Goal: Find specific page/section: Find specific page/section

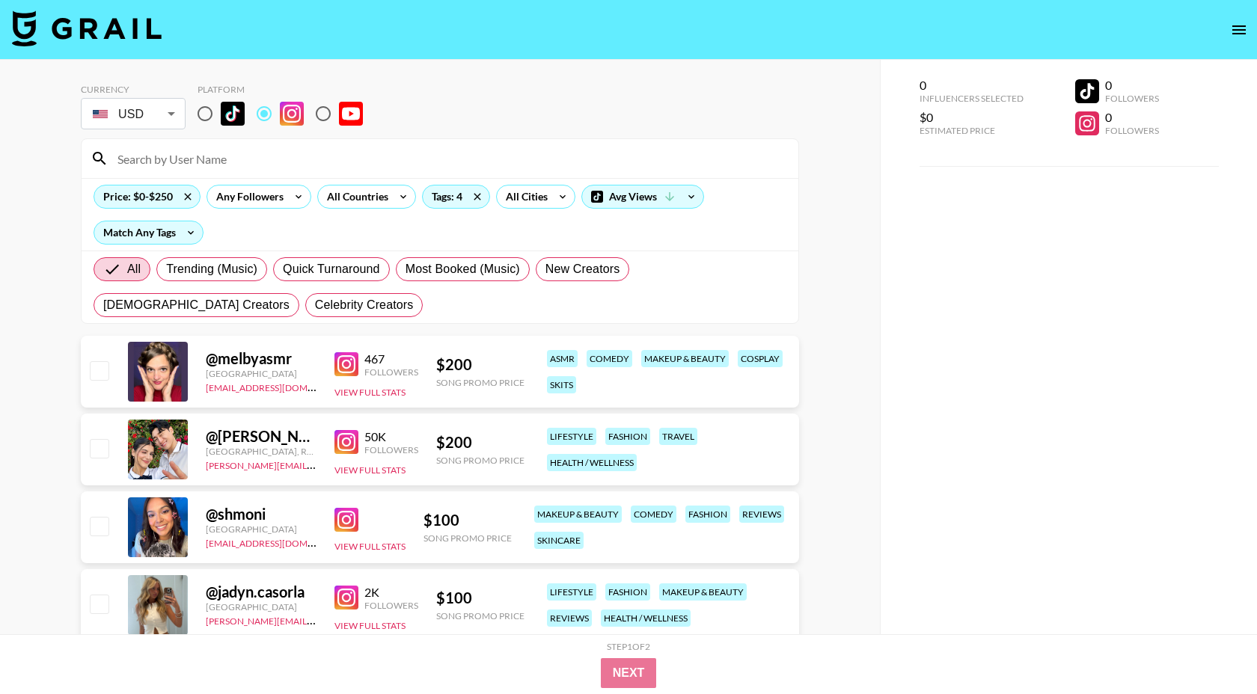
drag, startPoint x: 209, startPoint y: 111, endPoint x: 206, endPoint y: 149, distance: 37.6
click at [209, 111] on input "radio" at bounding box center [204, 113] width 31 height 31
radio input "true"
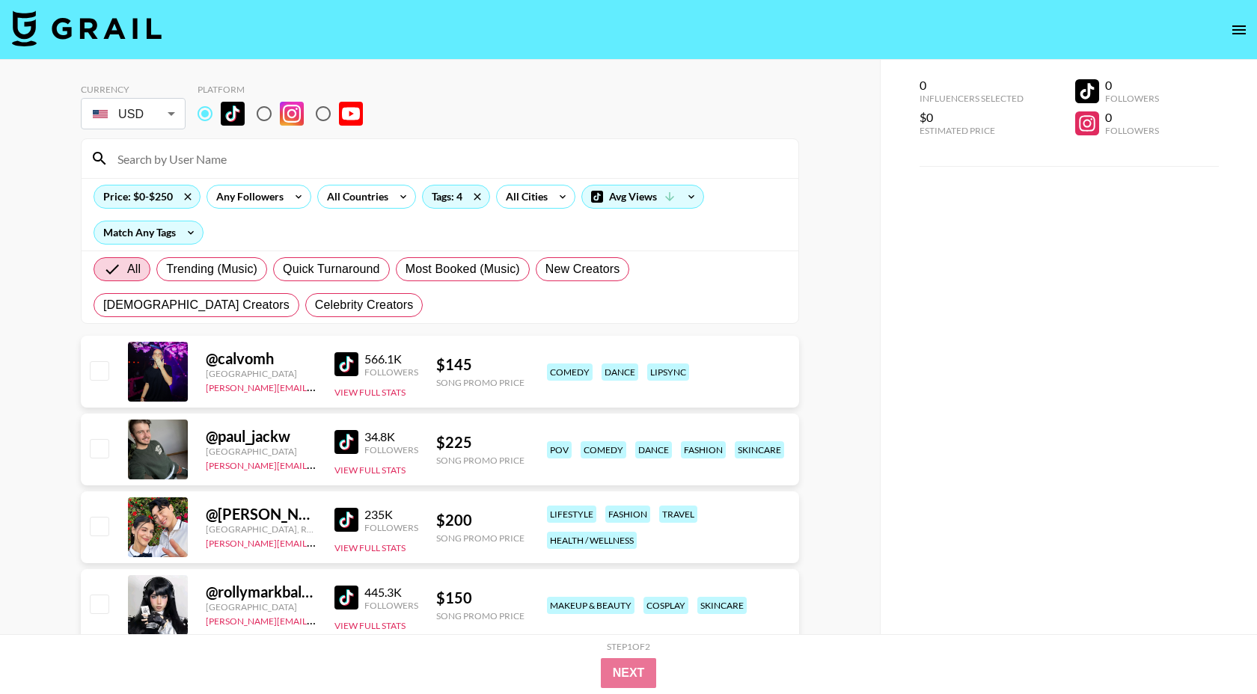
click at [203, 150] on input at bounding box center [448, 159] width 681 height 24
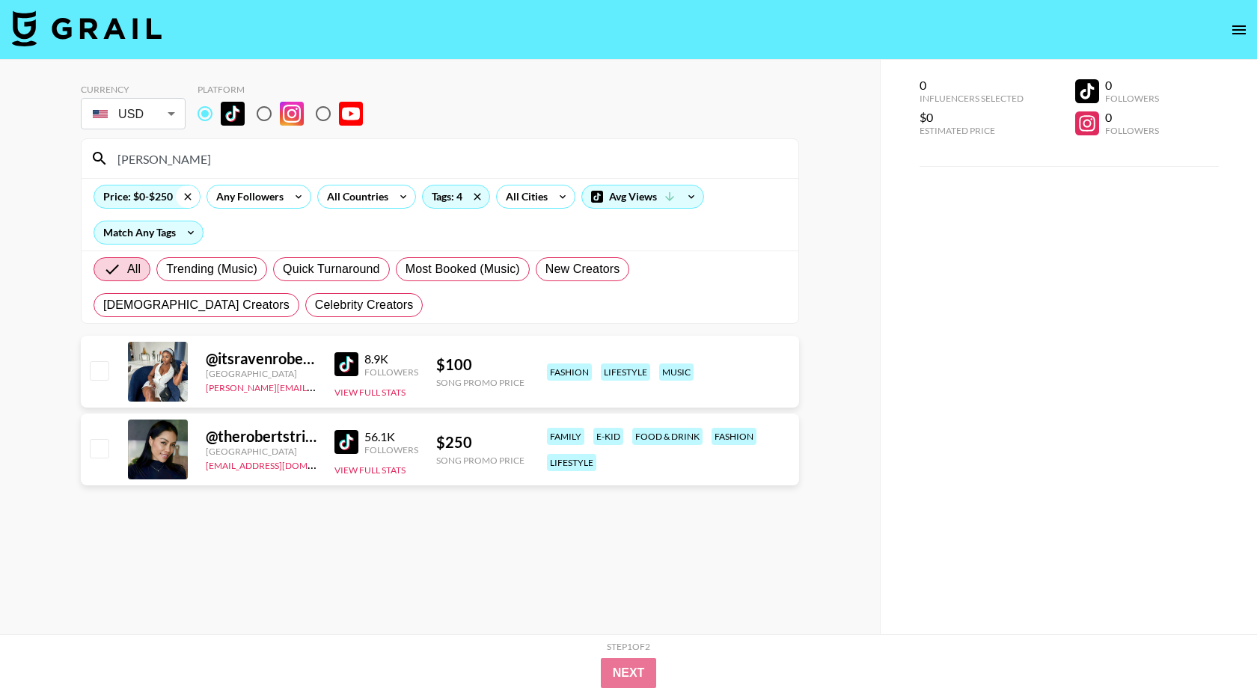
type input "[PERSON_NAME]"
click at [183, 198] on icon at bounding box center [188, 197] width 24 height 22
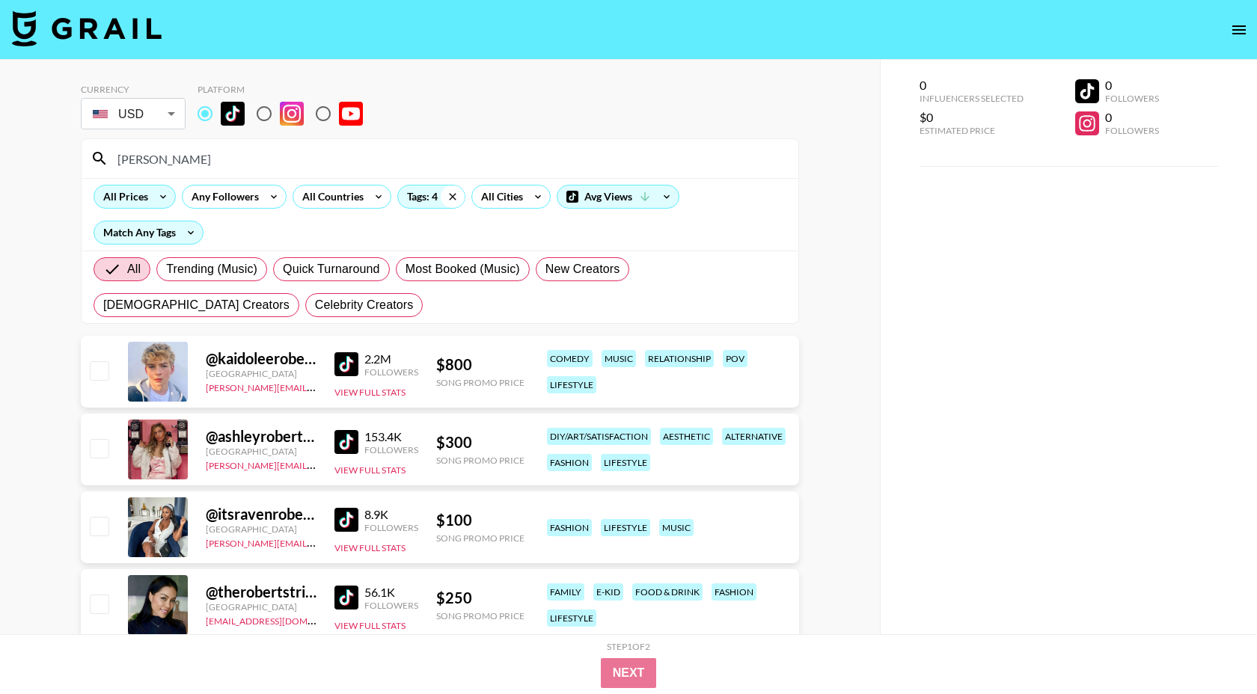
click at [445, 200] on icon at bounding box center [453, 197] width 24 height 22
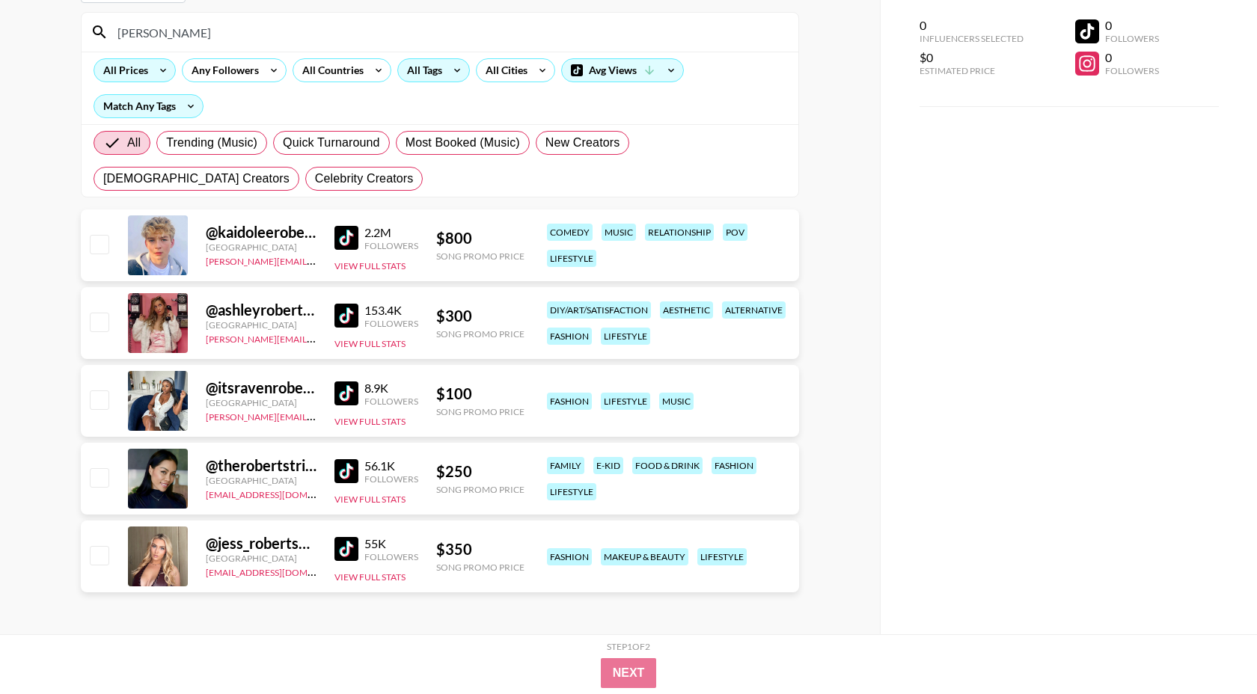
click at [434, 67] on div "All Tags" at bounding box center [421, 70] width 47 height 22
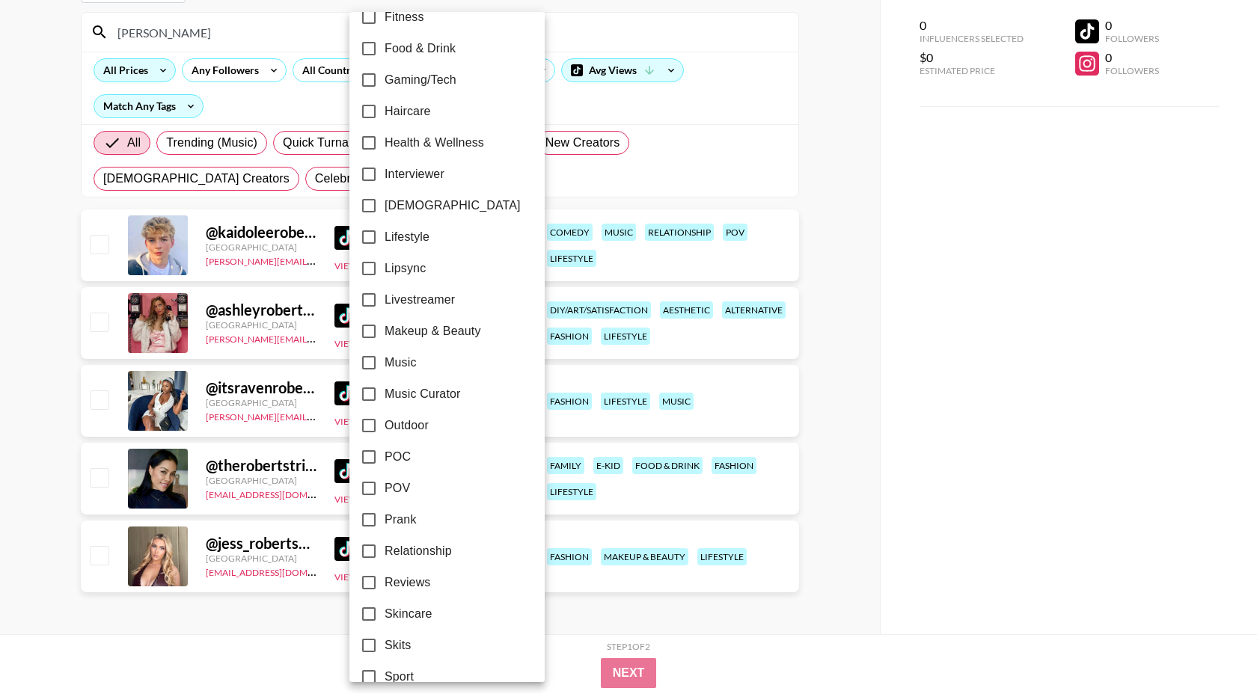
scroll to position [610, 0]
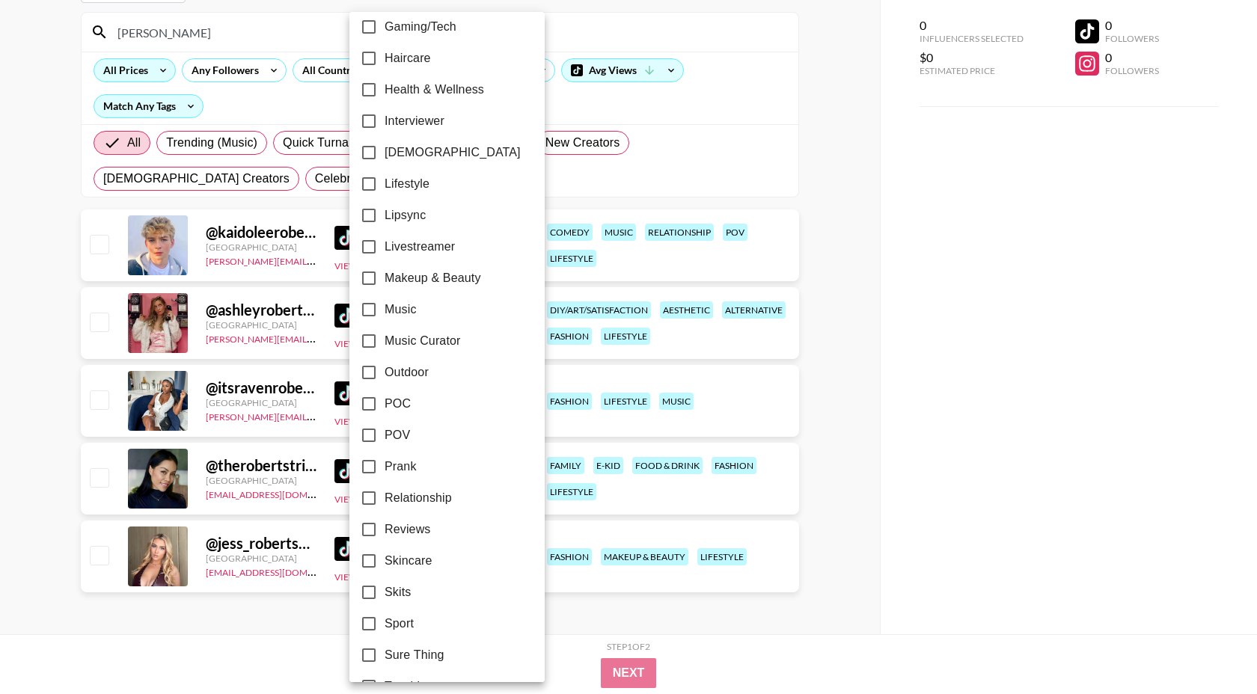
click at [412, 278] on span "Makeup & Beauty" at bounding box center [433, 278] width 97 height 18
click at [385, 278] on input "Makeup & Beauty" at bounding box center [368, 278] width 31 height 31
checkbox input "true"
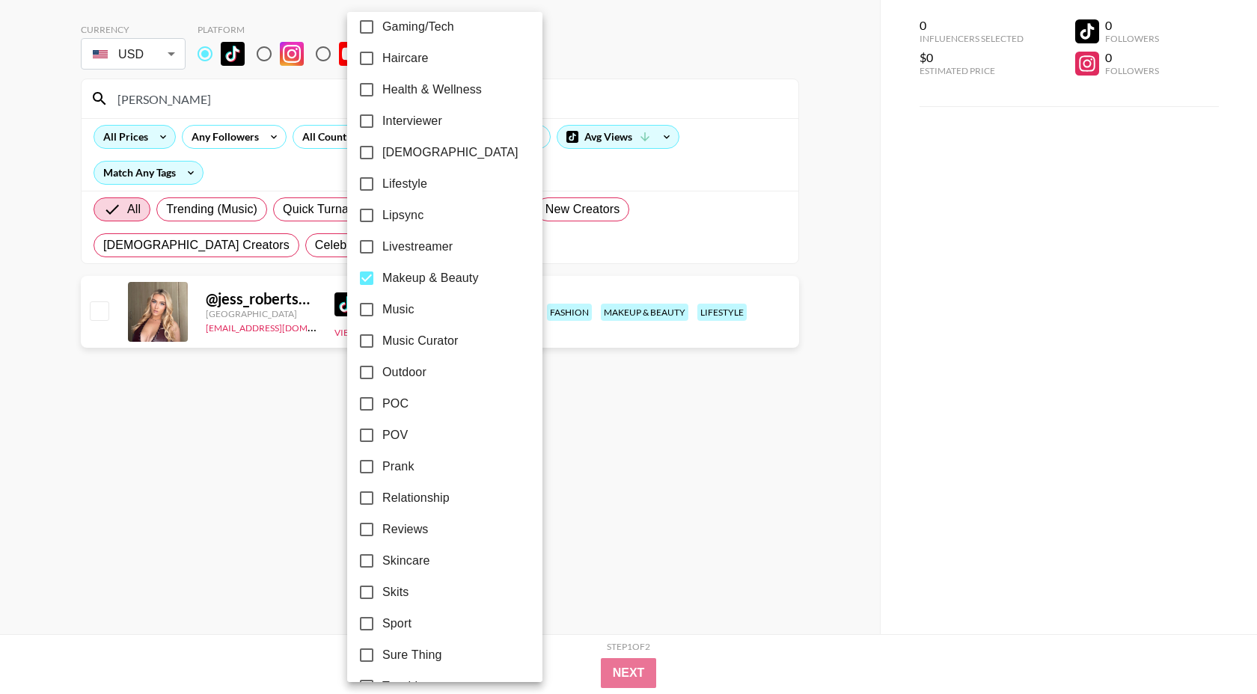
scroll to position [60, 0]
click at [672, 55] on div at bounding box center [628, 347] width 1257 height 694
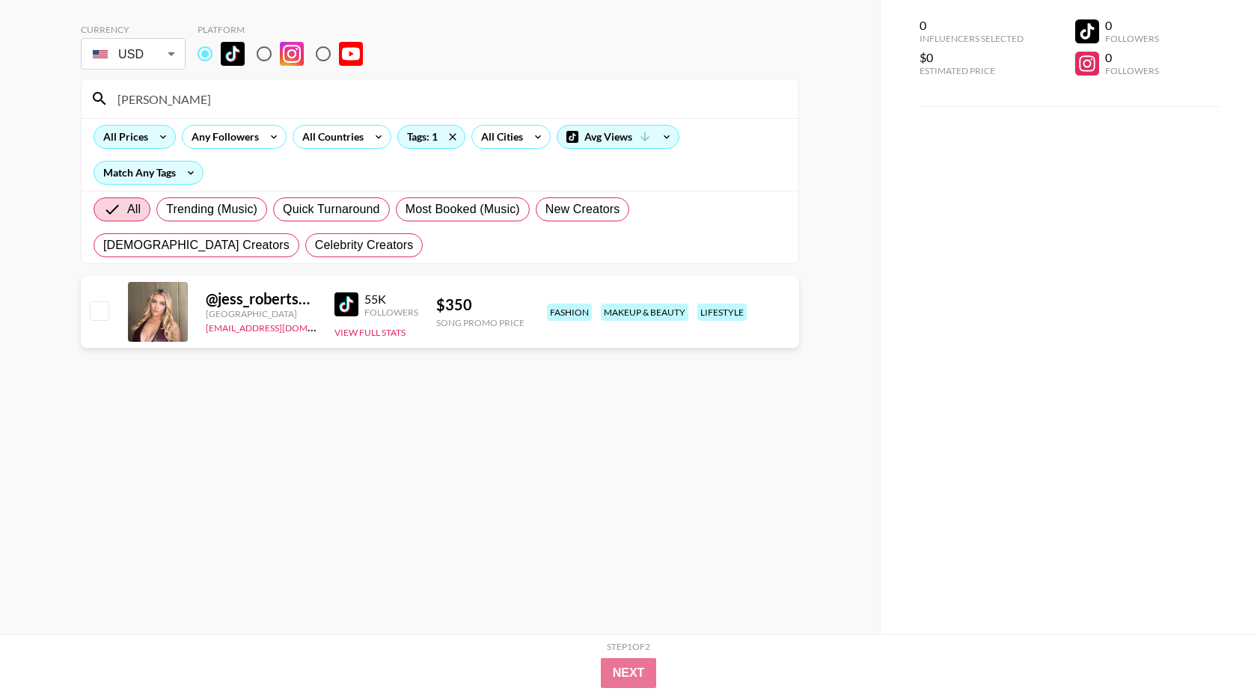
click at [255, 110] on input "[PERSON_NAME]" at bounding box center [448, 99] width 681 height 24
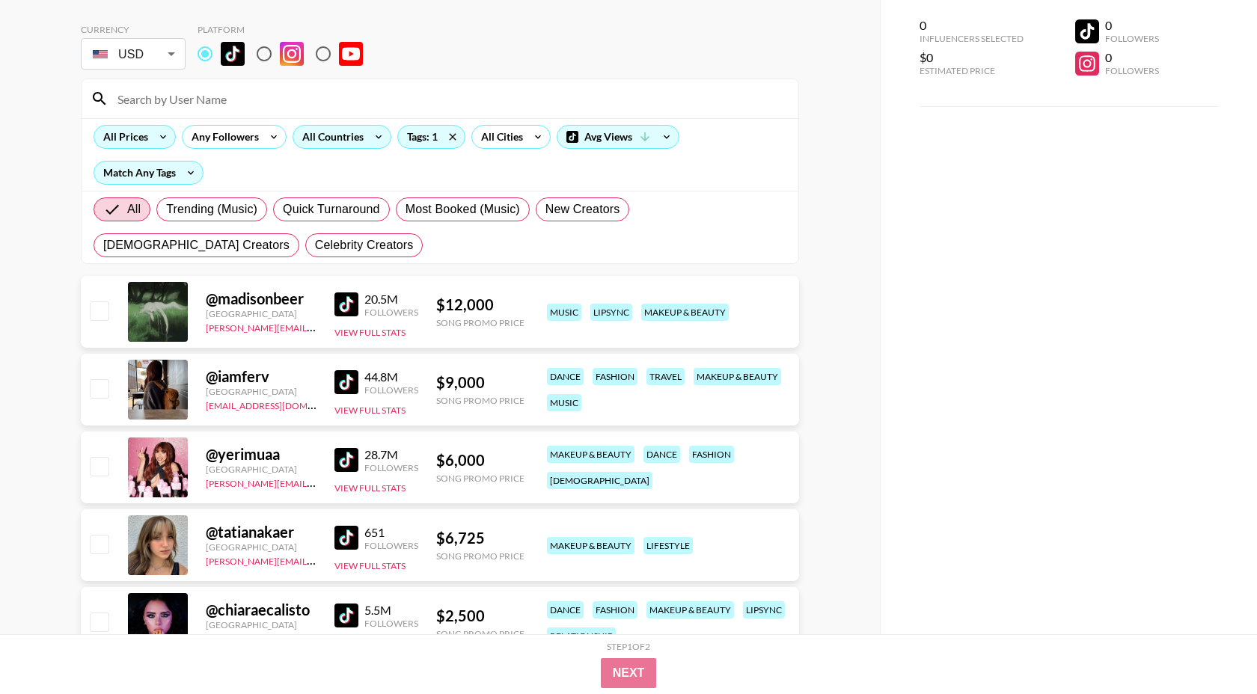
click at [343, 137] on div "All Countries" at bounding box center [329, 137] width 73 height 22
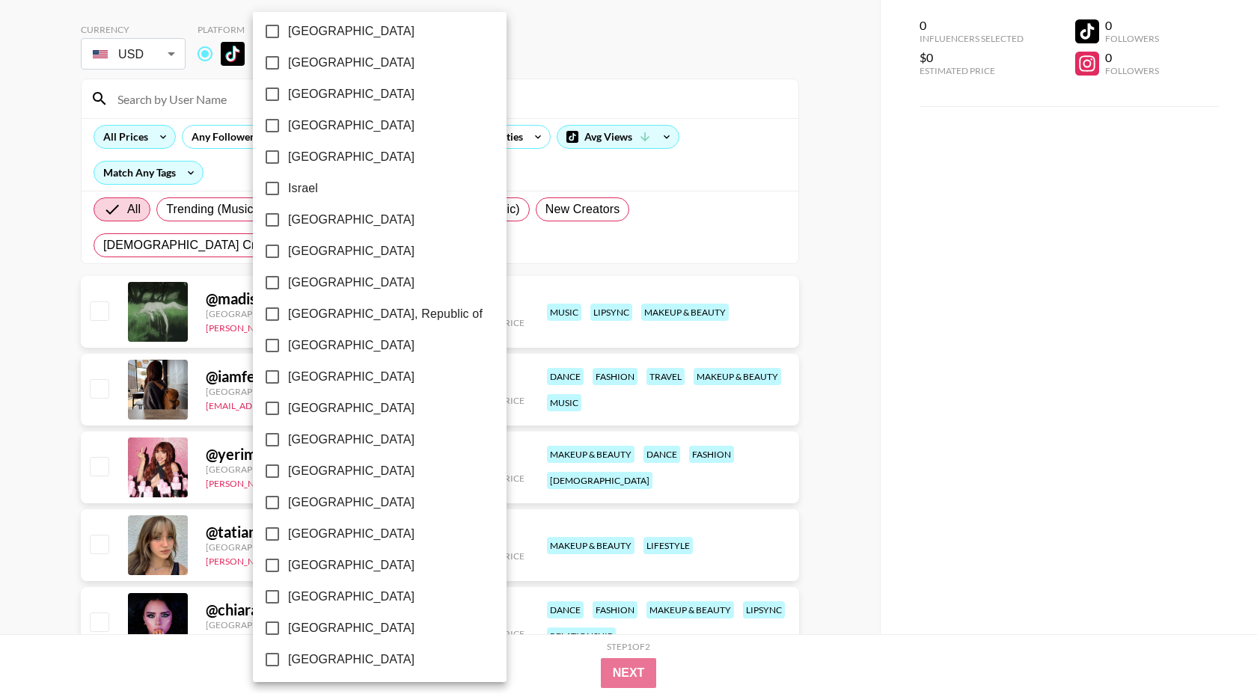
scroll to position [1050, 0]
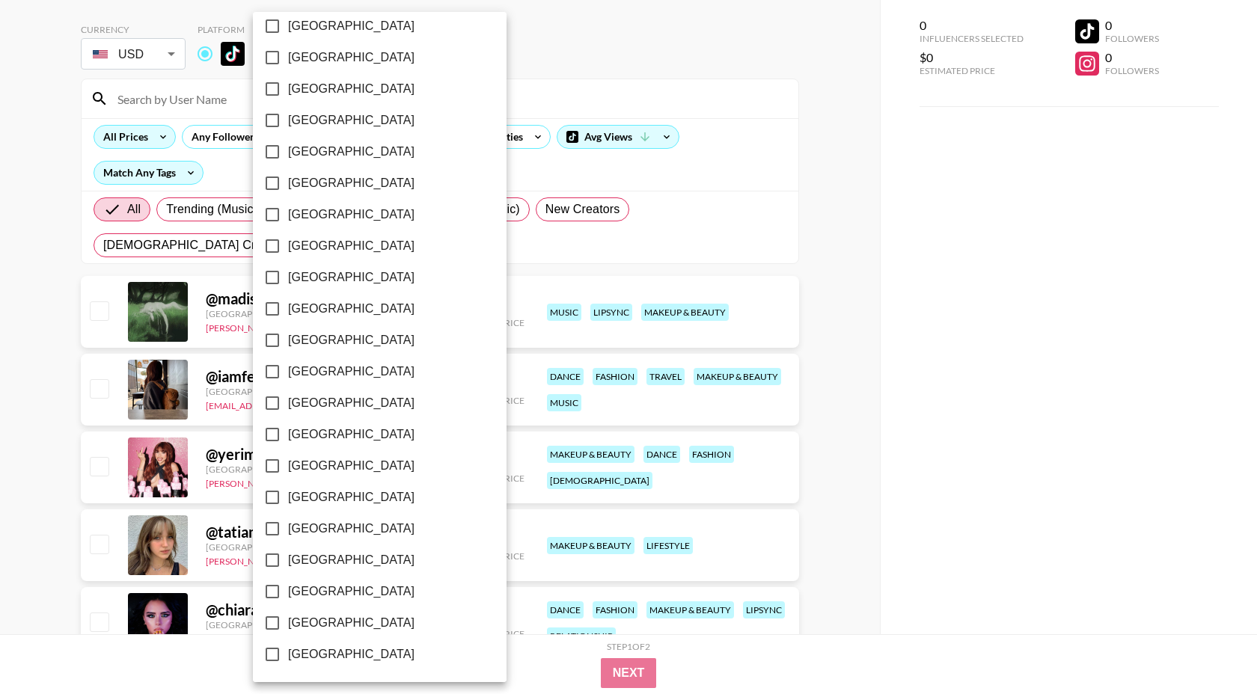
click at [331, 598] on span "[GEOGRAPHIC_DATA]" at bounding box center [351, 592] width 126 height 18
click at [288, 598] on input "[GEOGRAPHIC_DATA]" at bounding box center [272, 591] width 31 height 31
checkbox input "true"
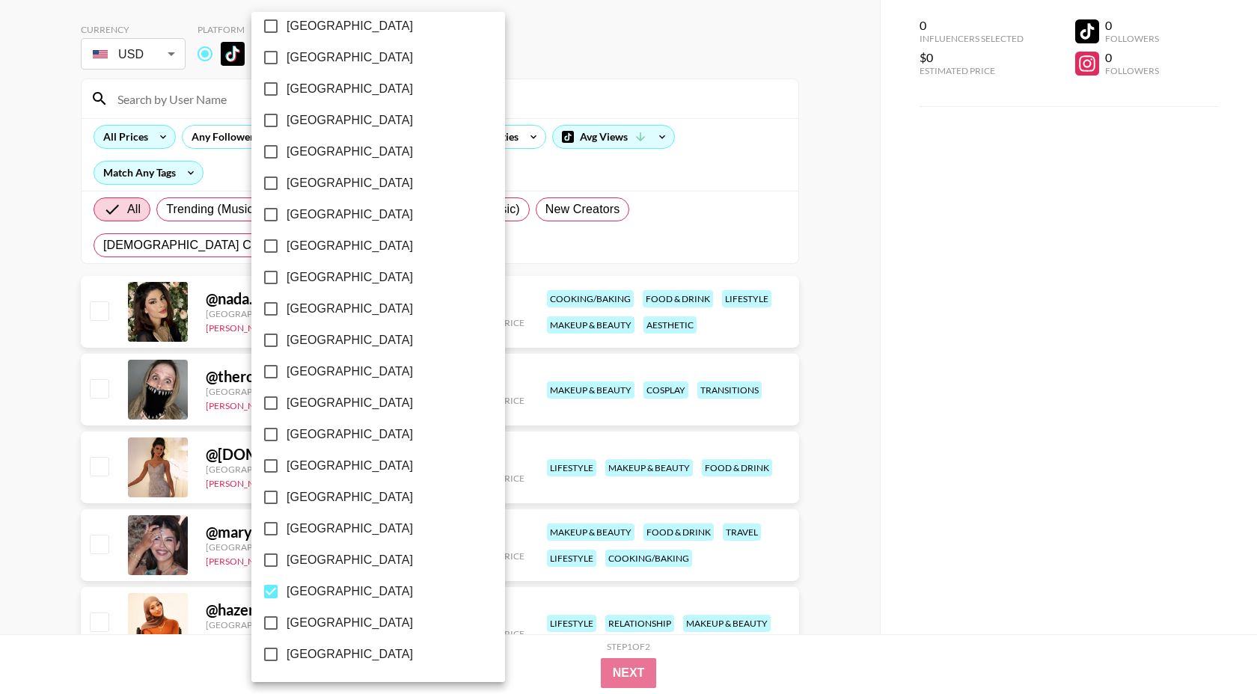
click at [684, 82] on div at bounding box center [628, 347] width 1257 height 694
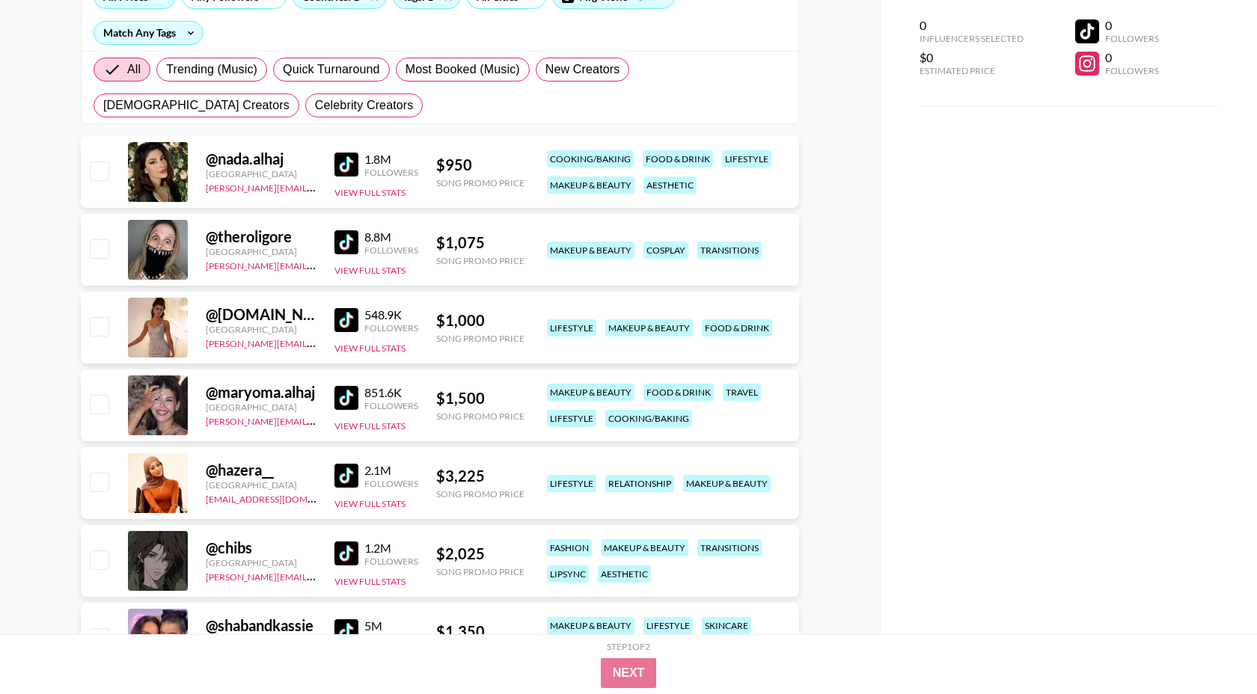
scroll to position [209, 0]
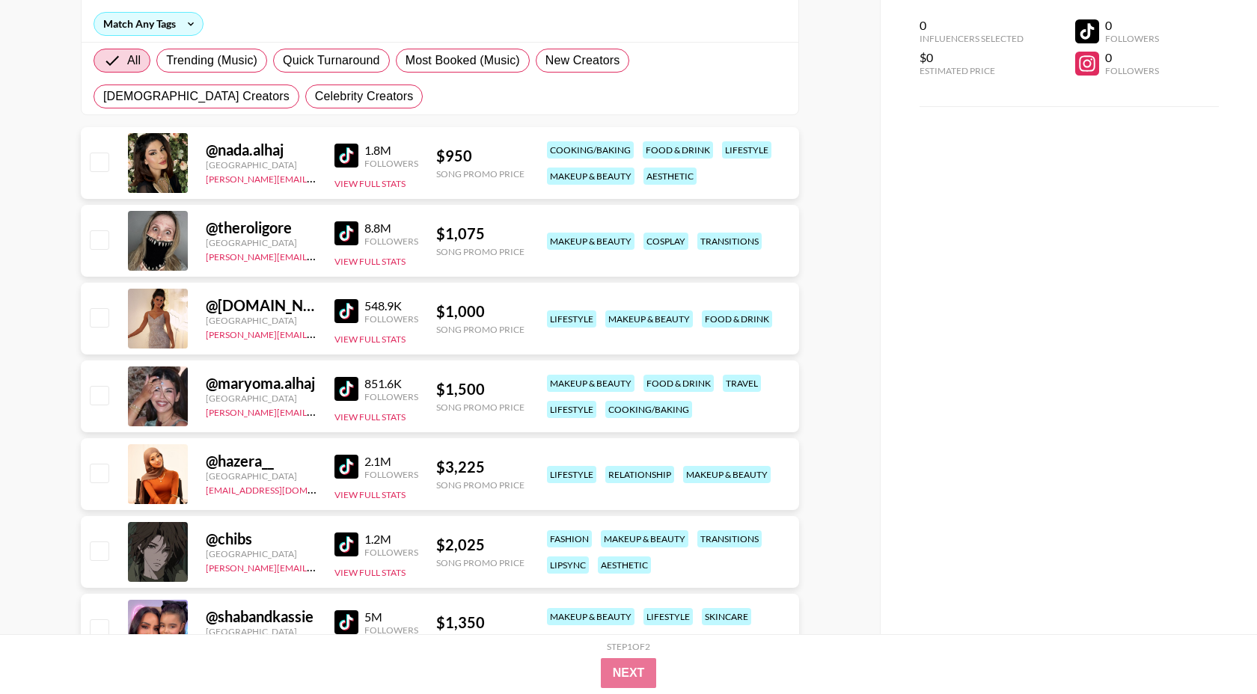
click at [352, 227] on img at bounding box center [346, 233] width 24 height 24
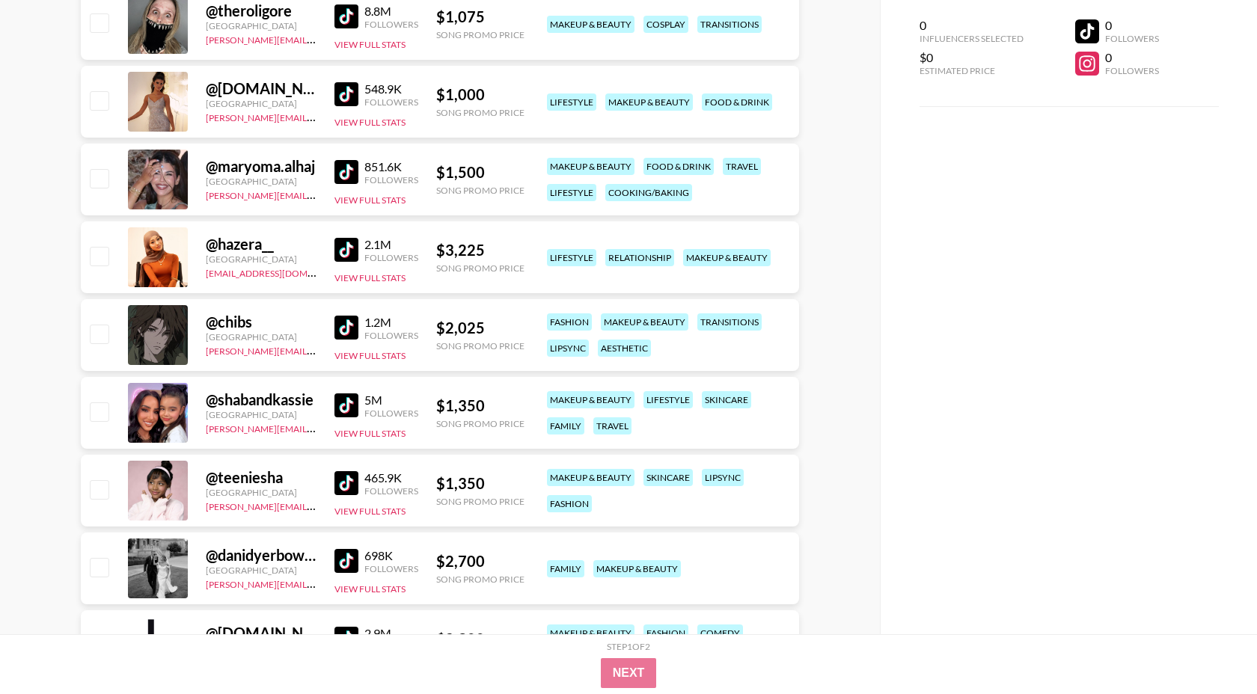
scroll to position [462, 0]
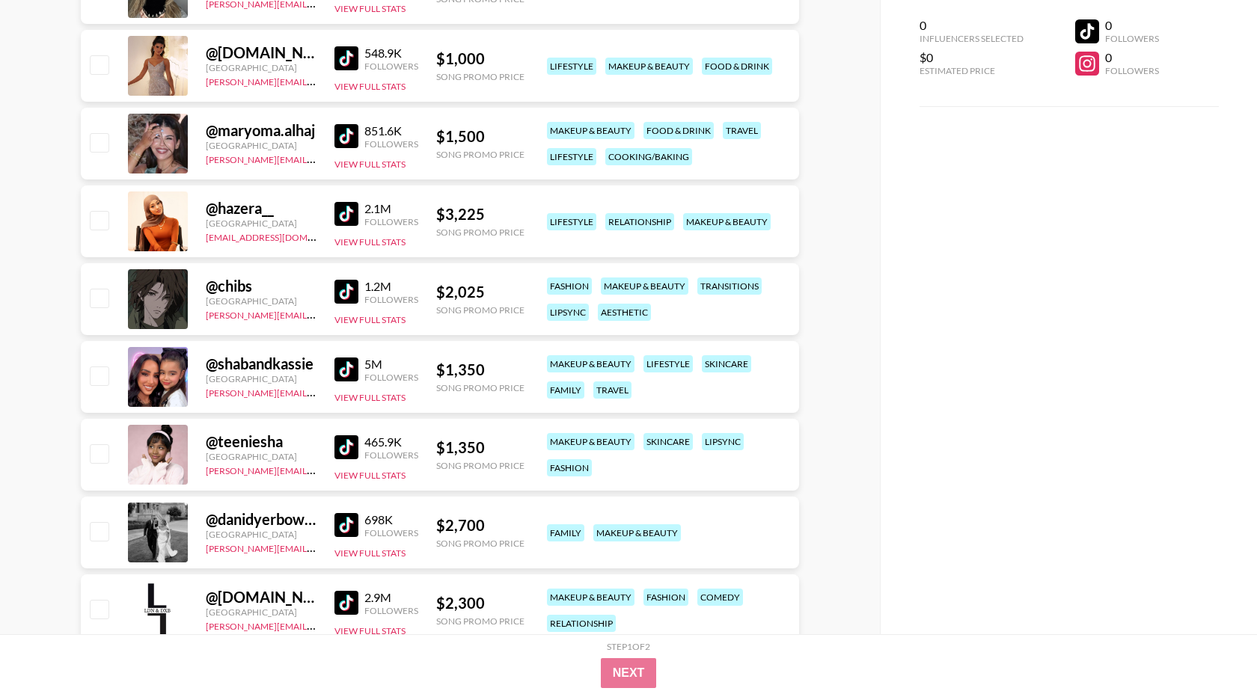
click at [351, 368] on img at bounding box center [346, 370] width 24 height 24
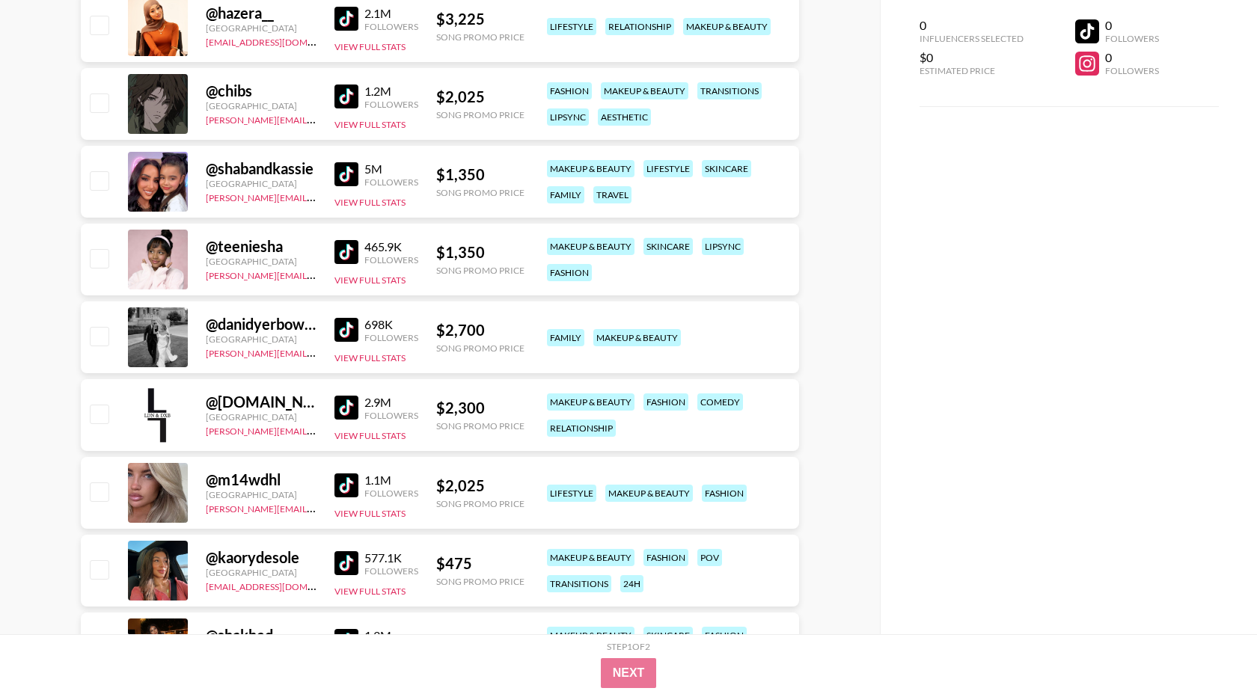
scroll to position [660, 0]
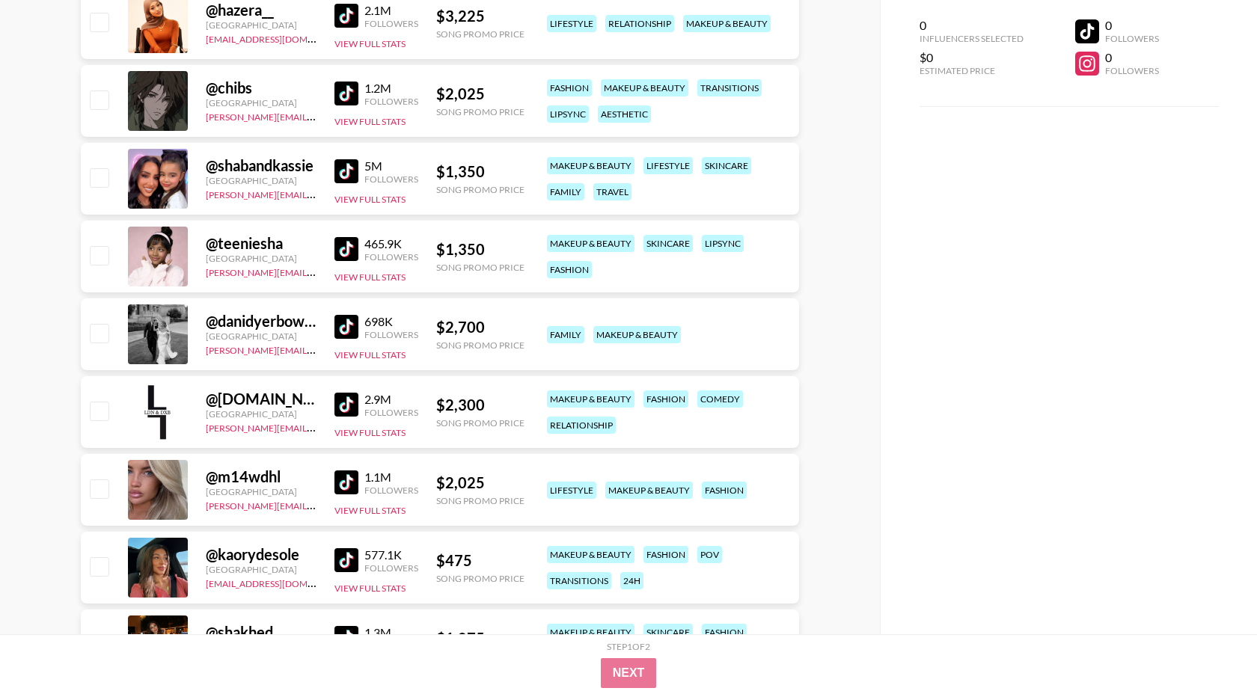
click at [349, 556] on img at bounding box center [346, 560] width 24 height 24
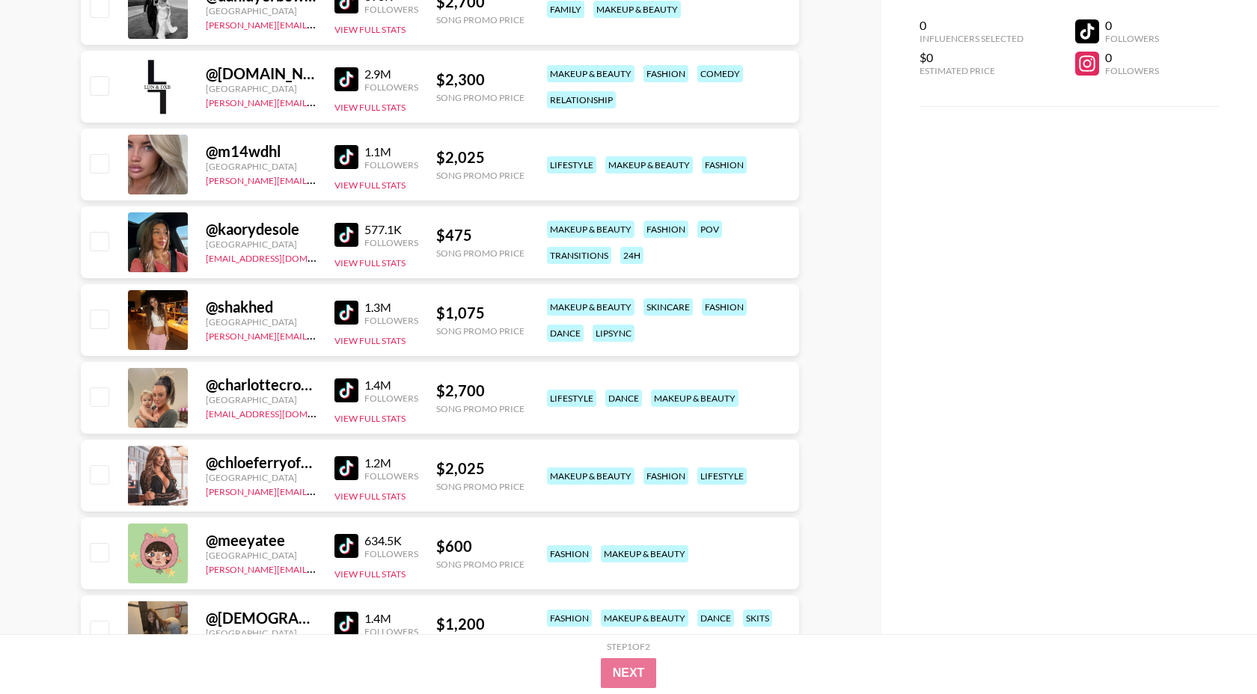
scroll to position [1000, 0]
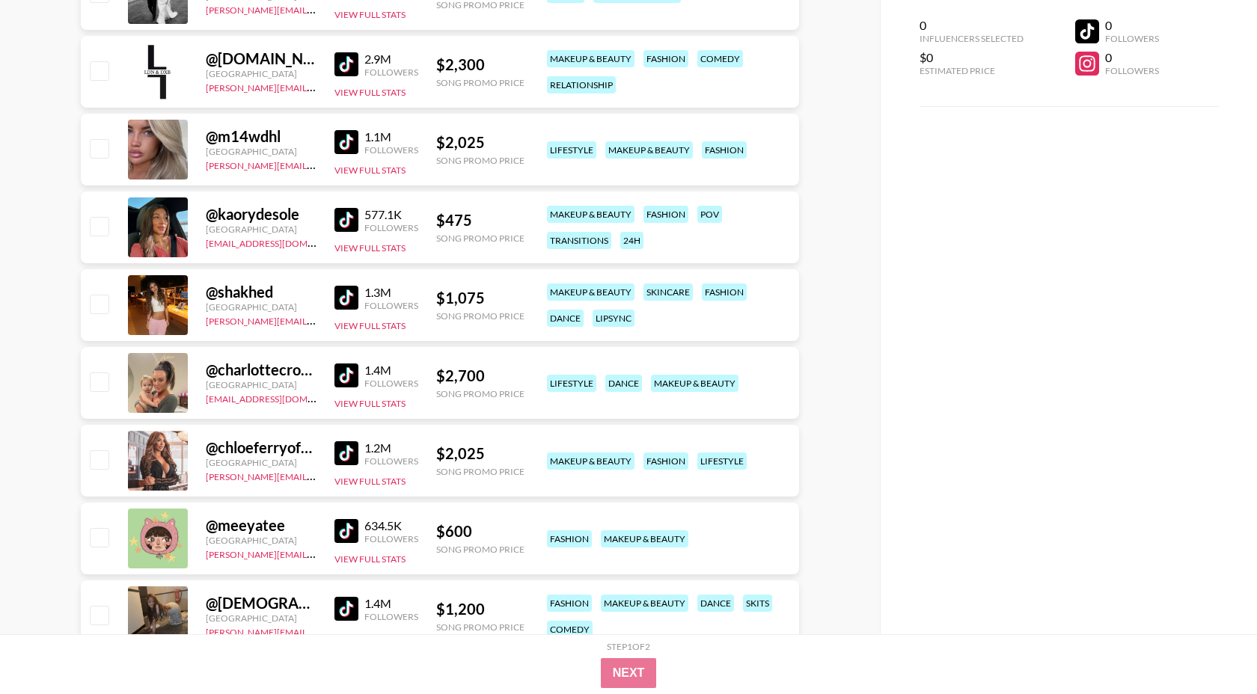
click at [361, 378] on link at bounding box center [349, 376] width 30 height 24
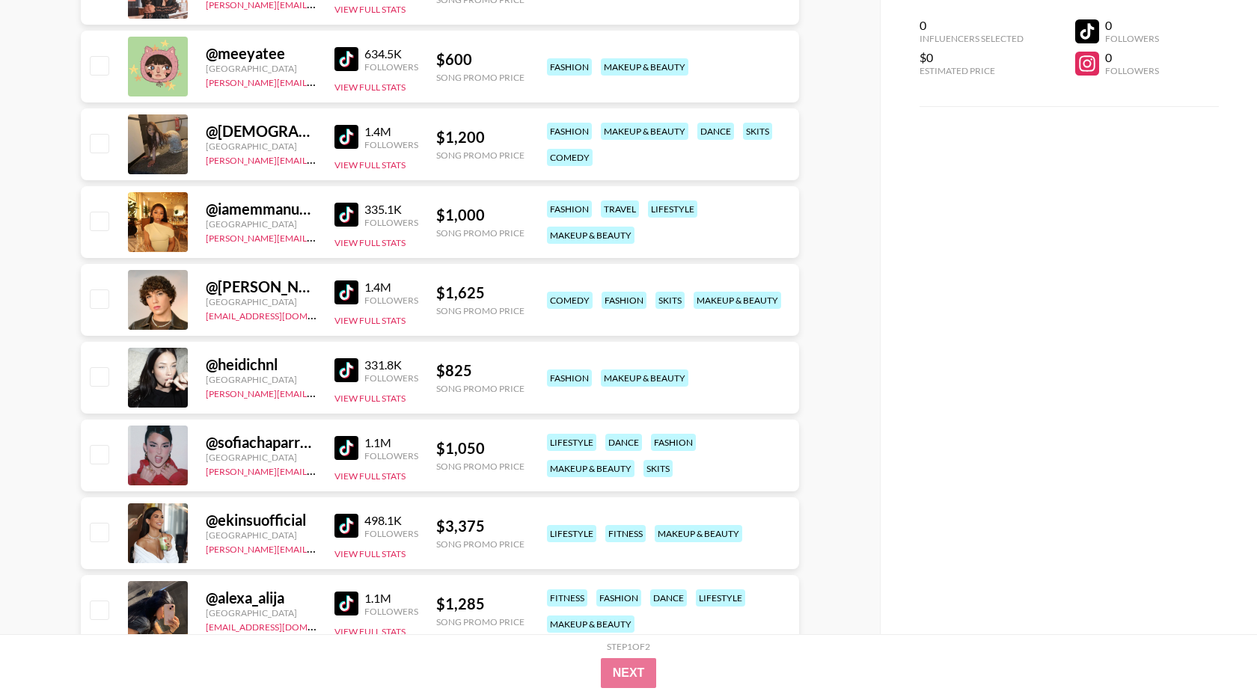
scroll to position [1474, 0]
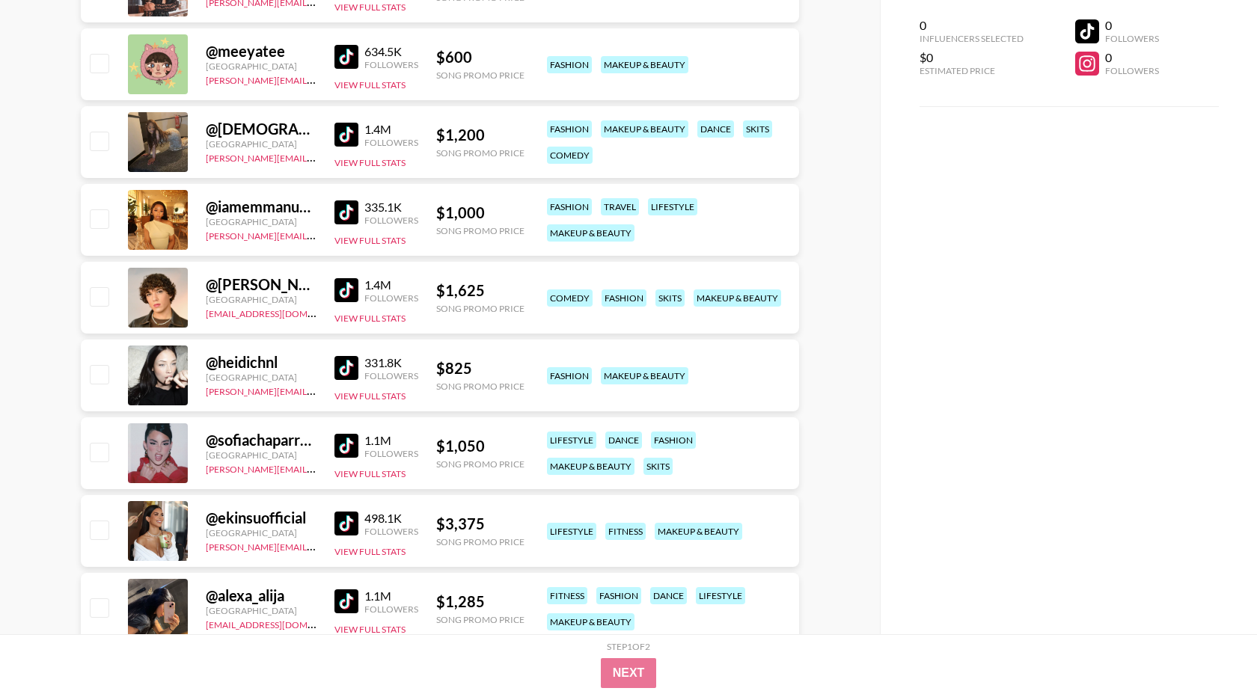
click at [340, 365] on img at bounding box center [346, 368] width 24 height 24
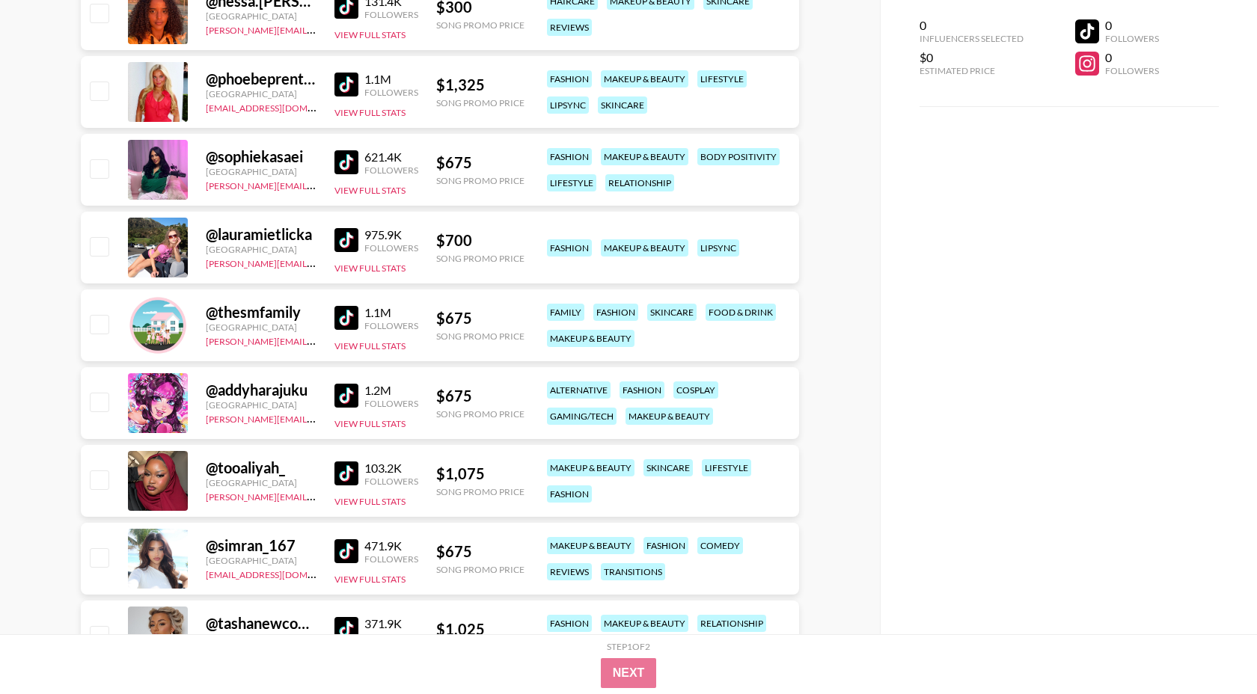
scroll to position [2650, 0]
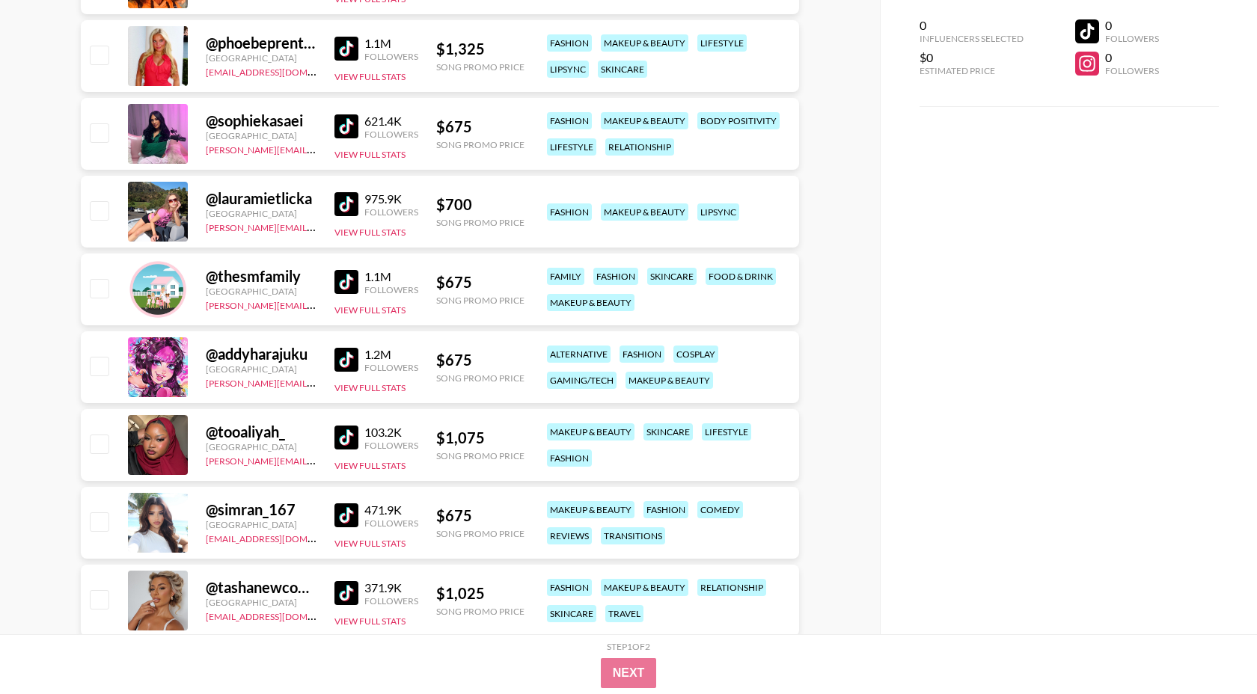
click at [343, 358] on img at bounding box center [346, 360] width 24 height 24
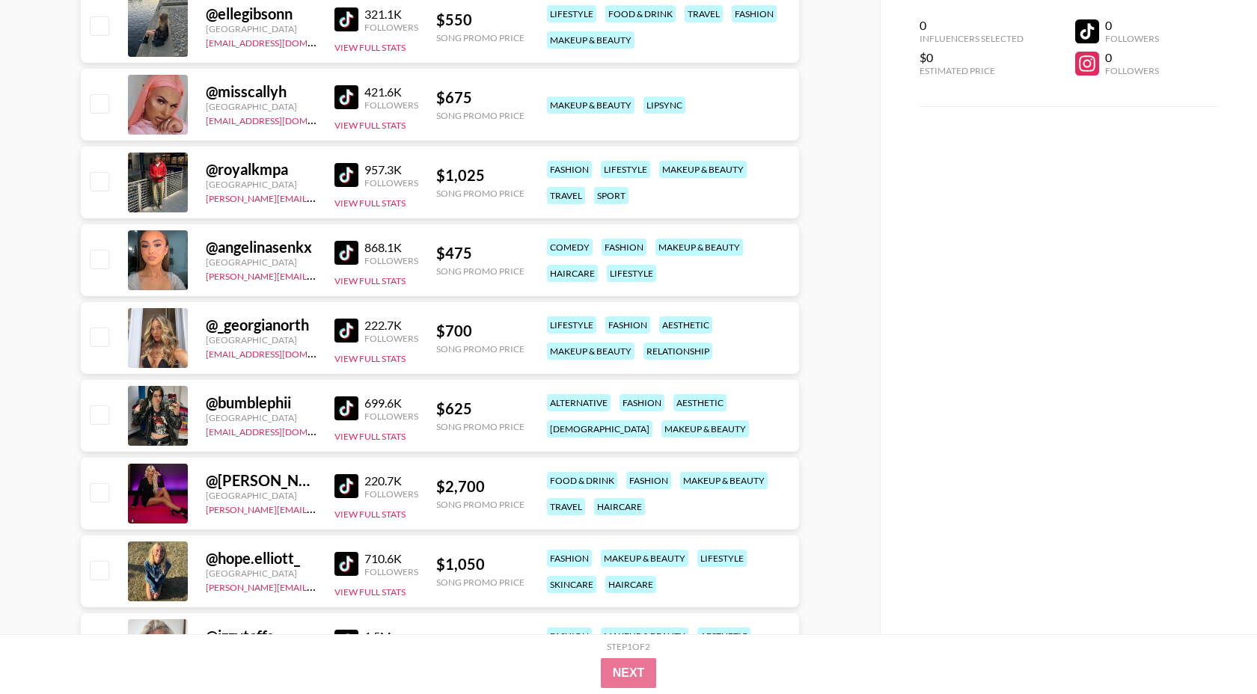
scroll to position [4547, 0]
